Goal: Check status: Check status

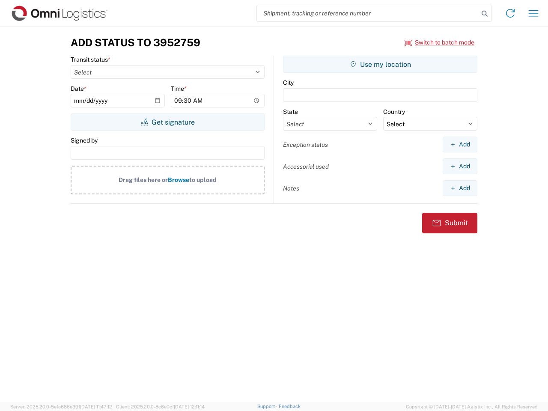
click at [368, 13] on input "search" at bounding box center [368, 13] width 222 height 16
click at [485, 14] on icon at bounding box center [485, 14] width 12 height 12
click at [510, 13] on icon at bounding box center [511, 13] width 14 height 14
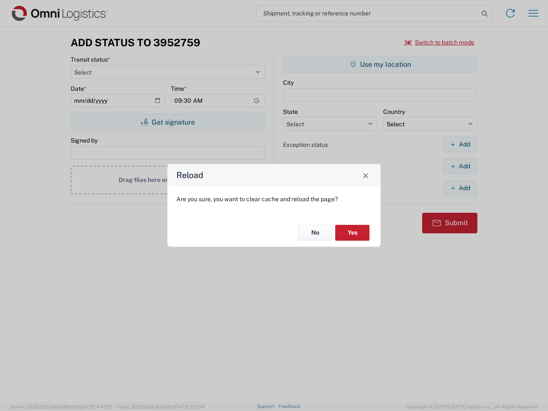
click at [534, 13] on div "Reload Are you sure, you want to clear cache and reload the page? No Yes" at bounding box center [274, 205] width 548 height 411
click at [440, 42] on div "Reload Are you sure, you want to clear cache and reload the page? No Yes" at bounding box center [274, 205] width 548 height 411
click at [167, 122] on div "Reload Are you sure, you want to clear cache and reload the page? No Yes" at bounding box center [274, 205] width 548 height 411
click at [380, 64] on div "Reload Are you sure, you want to clear cache and reload the page? No Yes" at bounding box center [274, 205] width 548 height 411
click at [460, 144] on div "Reload Are you sure, you want to clear cache and reload the page? No Yes" at bounding box center [274, 205] width 548 height 411
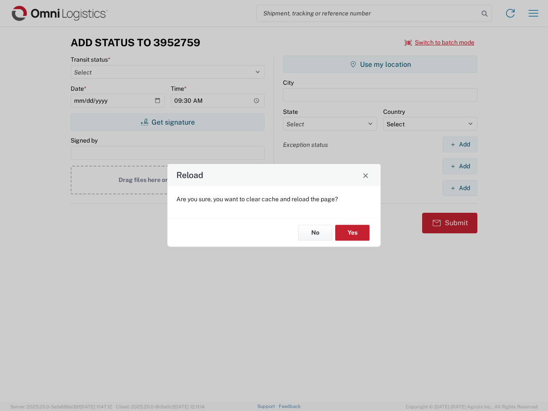
click at [460, 166] on div "Reload Are you sure, you want to clear cache and reload the page? No Yes" at bounding box center [274, 205] width 548 height 411
click at [460, 188] on div "Reload Are you sure, you want to clear cache and reload the page? No Yes" at bounding box center [274, 205] width 548 height 411
